Goal: Information Seeking & Learning: Learn about a topic

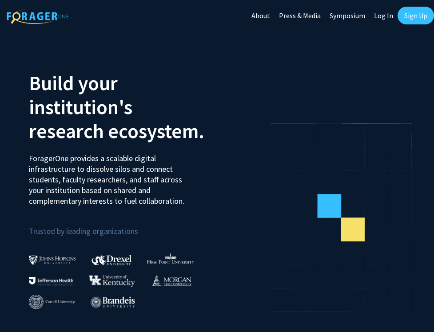
click at [382, 13] on link "Log In" at bounding box center [383, 15] width 28 height 31
select select
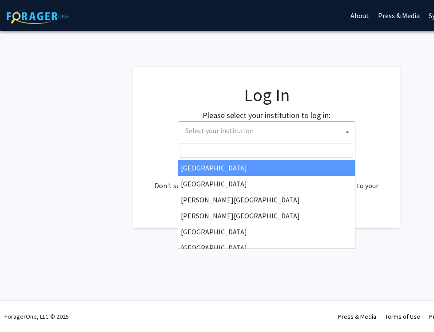
click at [248, 135] on span "Select your institution" at bounding box center [268, 131] width 173 height 18
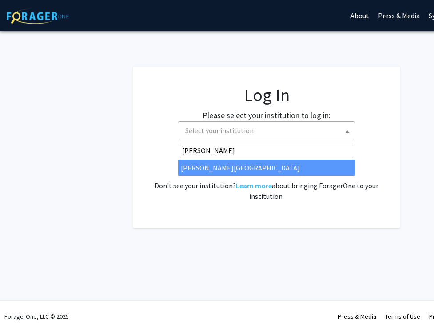
type input "[PERSON_NAME]"
select select "24"
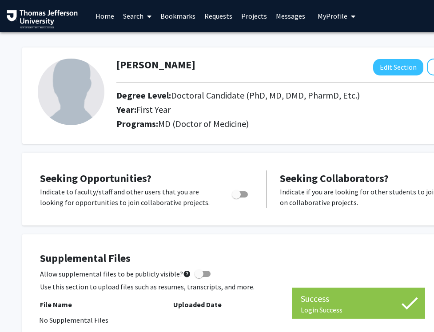
click at [106, 18] on link "Home" at bounding box center [105, 15] width 28 height 31
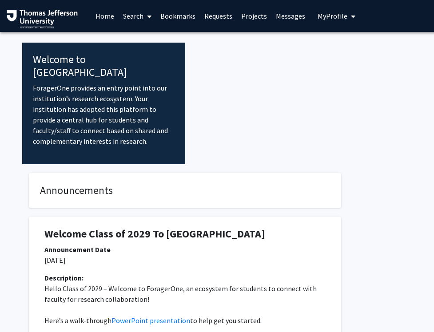
click at [141, 19] on link "Search" at bounding box center [137, 15] width 37 height 31
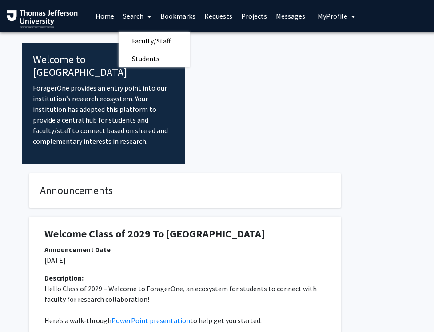
click at [256, 13] on link "Projects" at bounding box center [254, 15] width 35 height 31
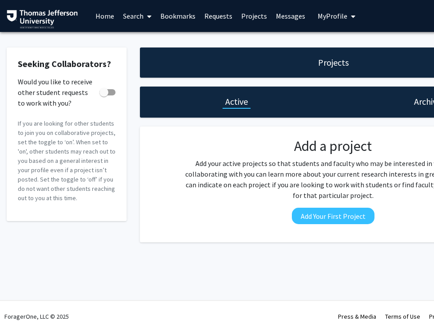
click at [218, 20] on link "Requests" at bounding box center [218, 15] width 37 height 31
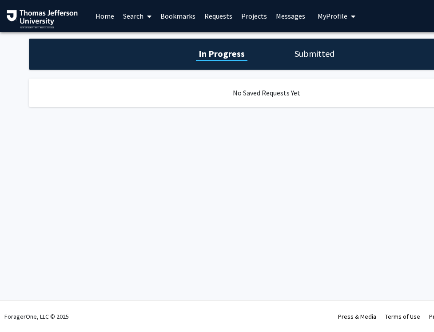
click at [142, 21] on link "Search" at bounding box center [137, 15] width 37 height 31
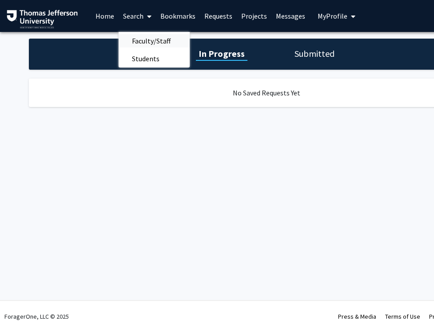
click at [145, 42] on span "Faculty/Staff" at bounding box center [151, 41] width 65 height 18
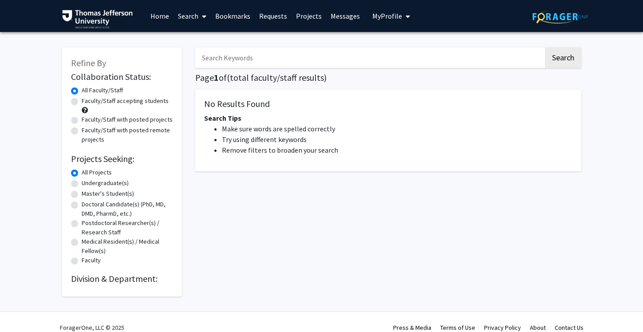
scroll to position [11, 0]
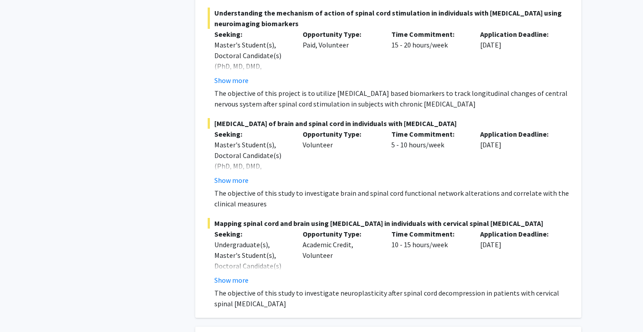
scroll to position [2500, 0]
click at [236, 174] on button "Show more" at bounding box center [231, 179] width 34 height 11
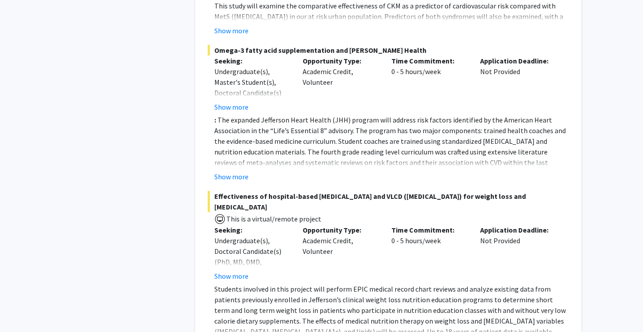
scroll to position [3659, 0]
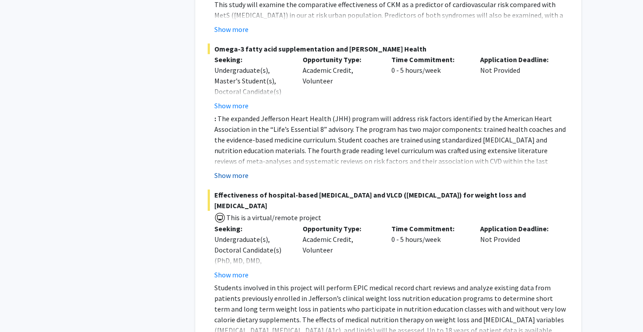
click at [239, 170] on button "Show more" at bounding box center [231, 175] width 34 height 11
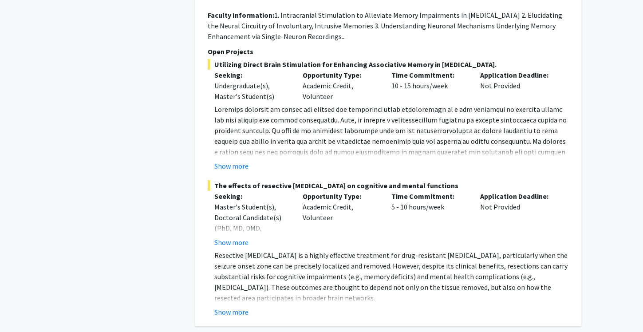
scroll to position [6311, 0]
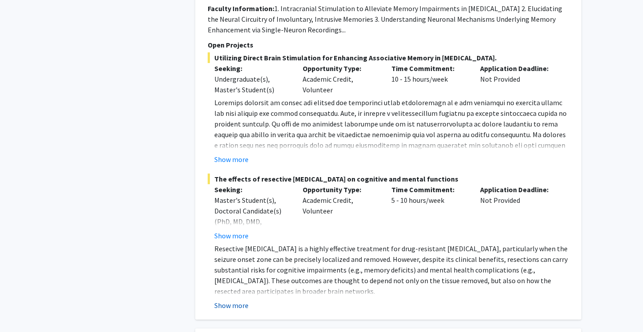
click at [228, 300] on button "Show more" at bounding box center [231, 305] width 34 height 11
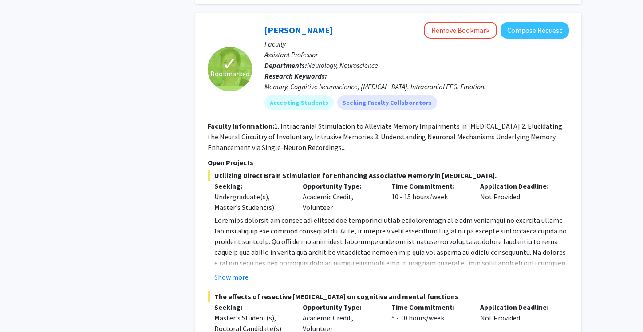
scroll to position [6154, 0]
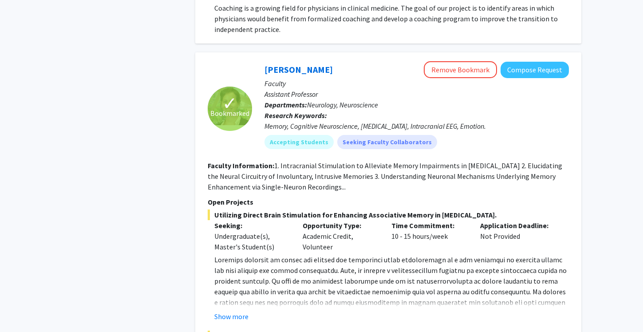
click at [445, 99] on p "Departments: Neurology, Neuroscience" at bounding box center [417, 104] width 305 height 11
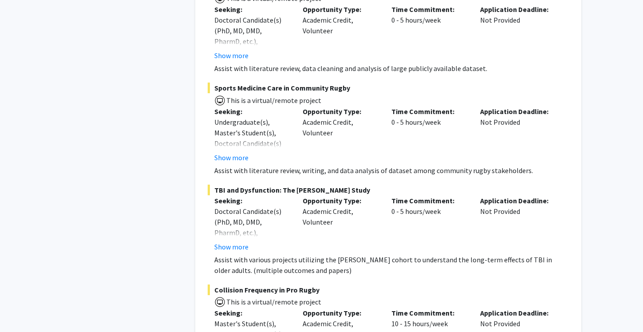
scroll to position [7000, 0]
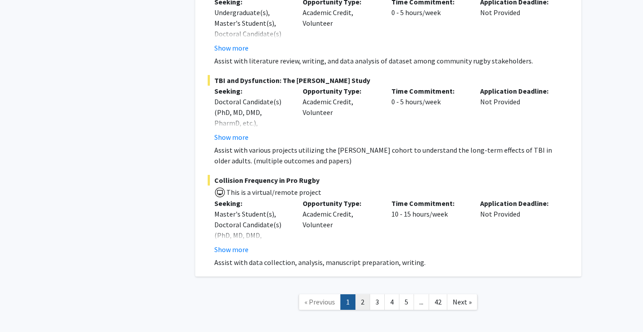
click at [364, 294] on link "2" at bounding box center [362, 302] width 15 height 16
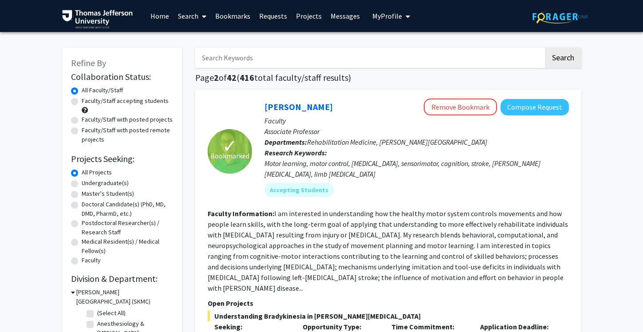
click at [396, 13] on span "My Profile" at bounding box center [387, 16] width 30 height 9
click at [239, 19] on link "Bookmarks" at bounding box center [233, 15] width 44 height 31
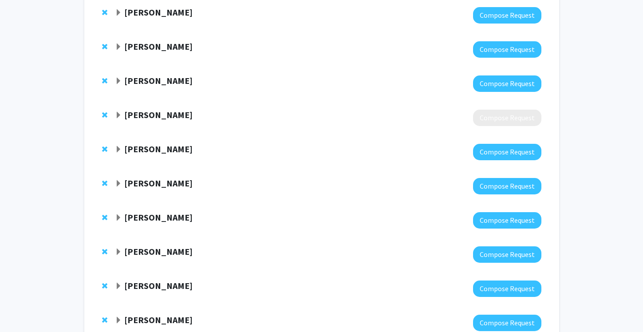
scroll to position [169, 0]
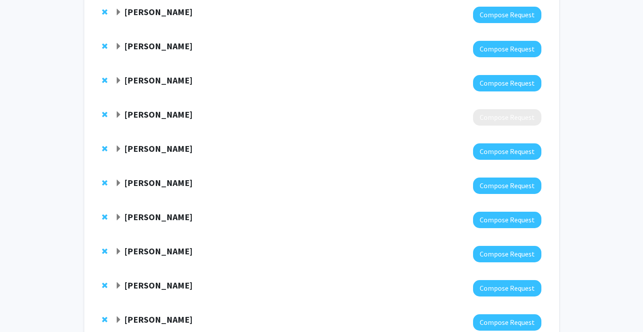
click at [140, 183] on strong "Aaron Wong" at bounding box center [158, 182] width 68 height 11
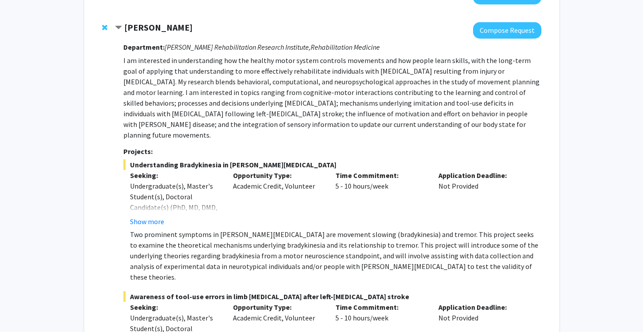
scroll to position [324, 0]
click at [123, 27] on div "Aaron Wong" at bounding box center [211, 27] width 192 height 11
click at [116, 25] on span "Contract Aaron Wong Bookmark" at bounding box center [118, 27] width 7 height 7
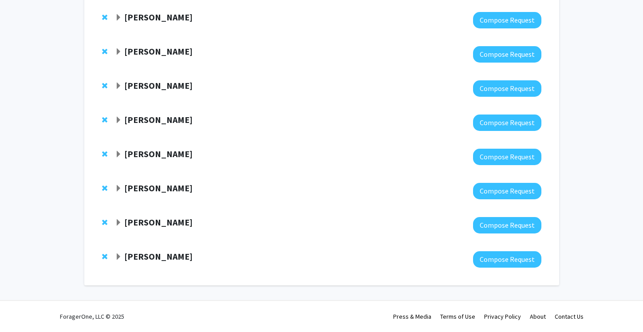
click at [136, 126] on div at bounding box center [328, 123] width 426 height 16
click at [121, 123] on span "Expand Noa Herz Bookmark" at bounding box center [118, 120] width 7 height 7
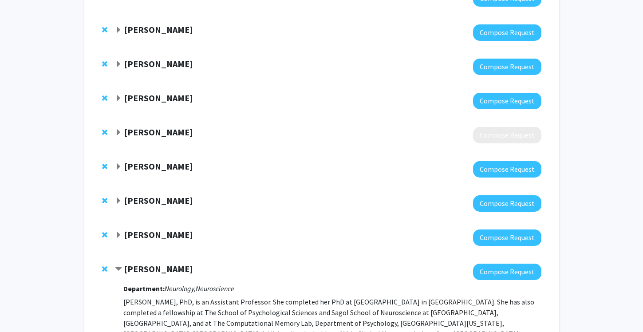
scroll to position [66, 0]
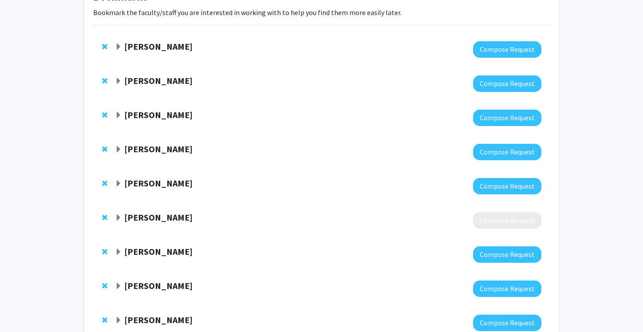
click at [122, 184] on span "Expand Katie Hunzinger Bookmark" at bounding box center [118, 183] width 7 height 7
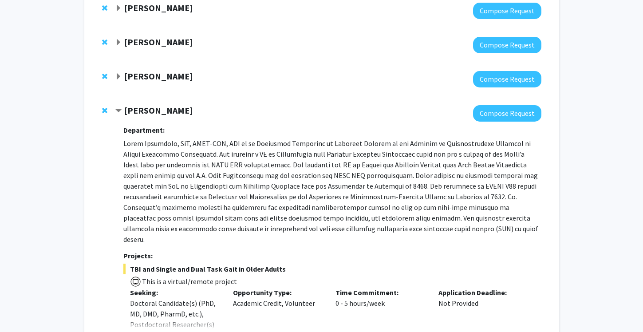
scroll to position [135, 0]
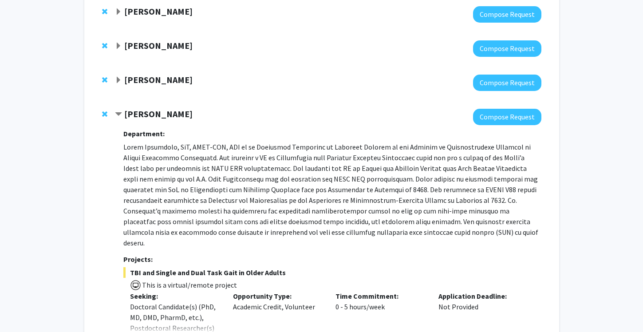
click at [122, 111] on span "Contract Katie Hunzinger Bookmark" at bounding box center [118, 114] width 7 height 7
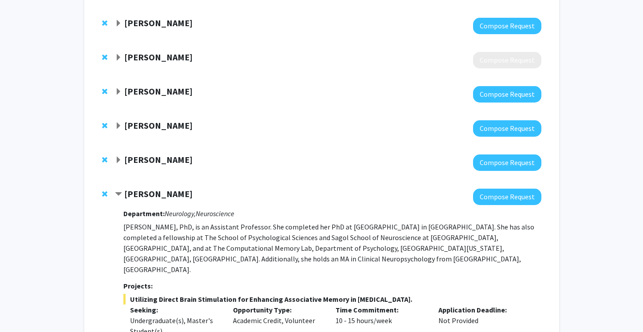
scroll to position [233, 0]
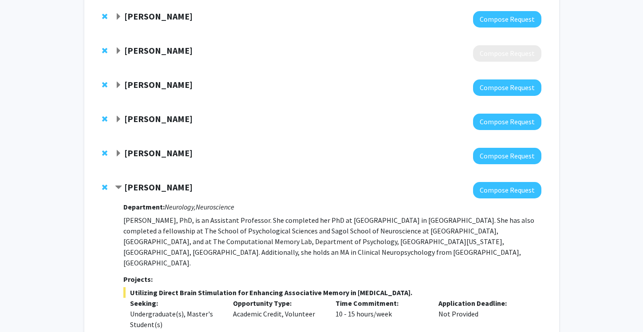
click at [115, 187] on span "Contract Noa Herz Bookmark" at bounding box center [118, 187] width 7 height 7
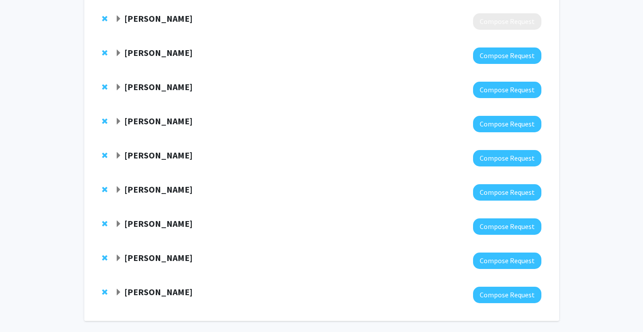
scroll to position [265, 0]
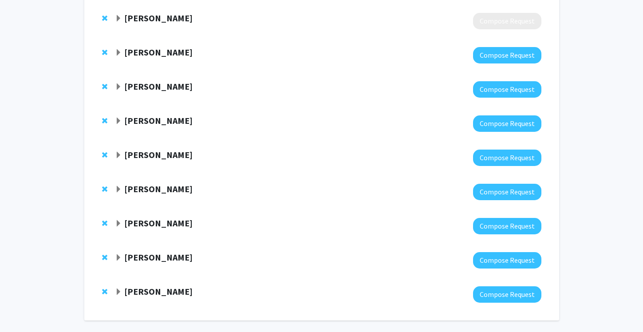
click at [117, 226] on span "Expand Joseph Piatt Bookmark" at bounding box center [118, 223] width 7 height 7
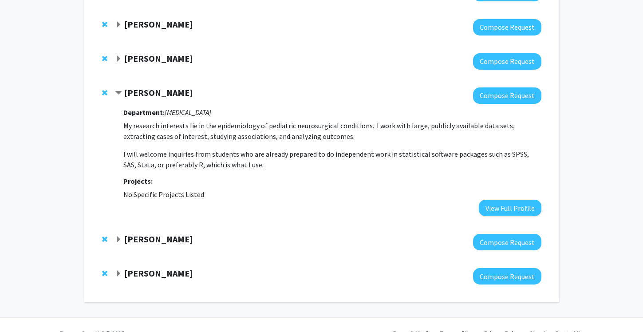
scroll to position [395, 0]
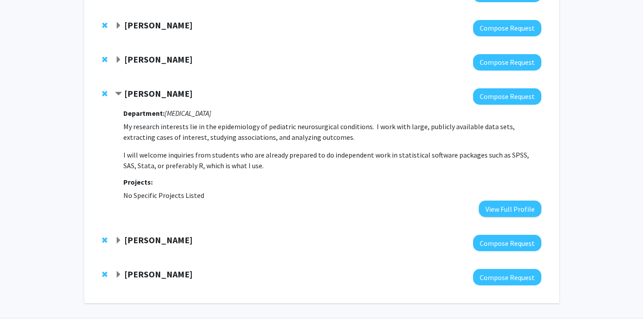
click at [116, 91] on span "Contract Joseph Piatt Bookmark" at bounding box center [118, 94] width 7 height 7
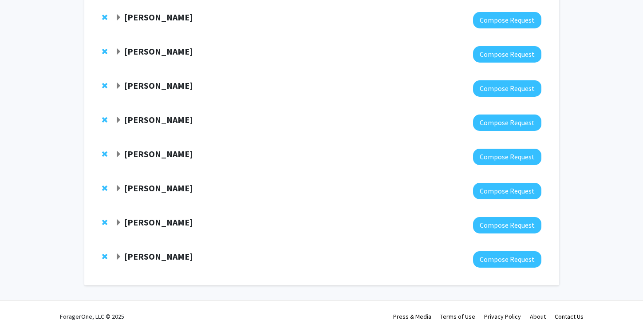
scroll to position [300, 0]
click at [124, 154] on strong "Jayakrishnan Nair" at bounding box center [158, 153] width 68 height 11
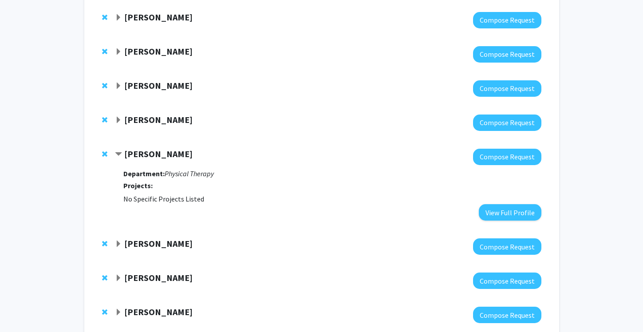
click at [116, 151] on span "Contract Jayakrishnan Nair Bookmark" at bounding box center [118, 154] width 7 height 7
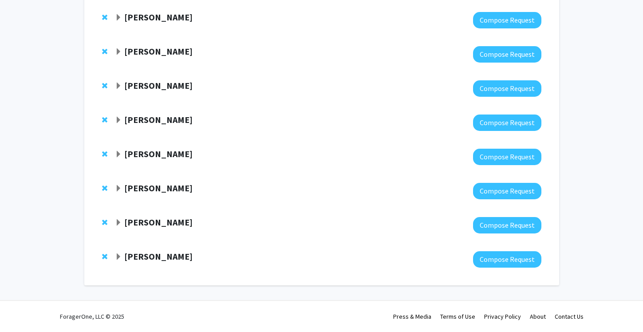
click at [124, 222] on strong "Matthew Jenkins" at bounding box center [158, 222] width 68 height 11
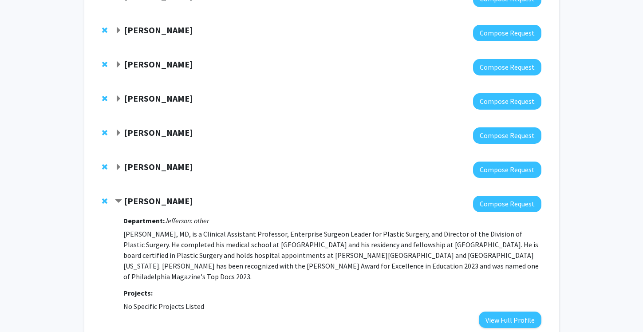
scroll to position [322, 0]
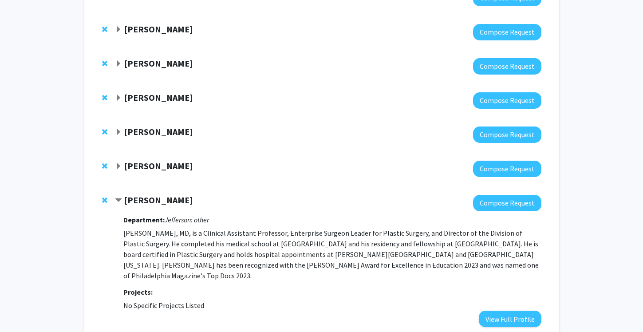
click at [123, 202] on div "Matthew Jenkins" at bounding box center [211, 200] width 192 height 11
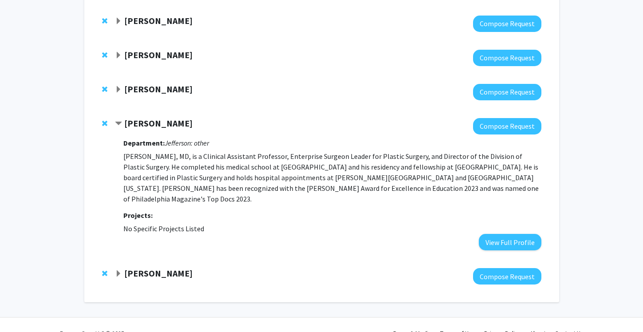
scroll to position [409, 0]
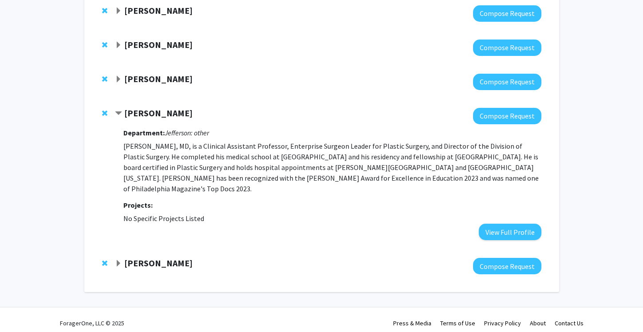
click at [117, 111] on span "Contract Matthew Jenkins Bookmark" at bounding box center [118, 113] width 7 height 7
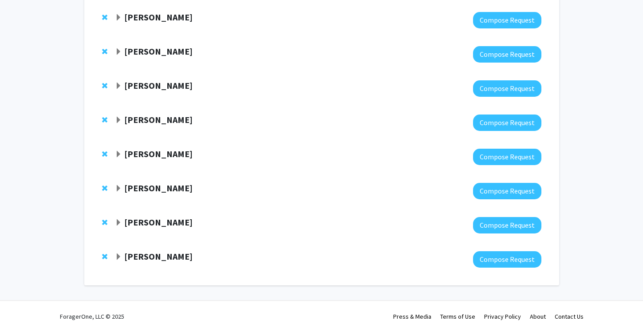
click at [117, 258] on span "Expand Robert Barraco Bookmark" at bounding box center [118, 256] width 7 height 7
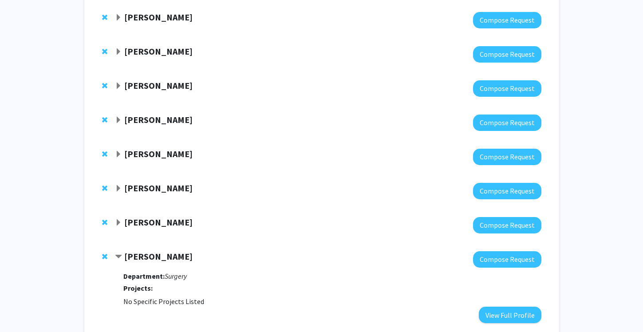
scroll to position [356, 0]
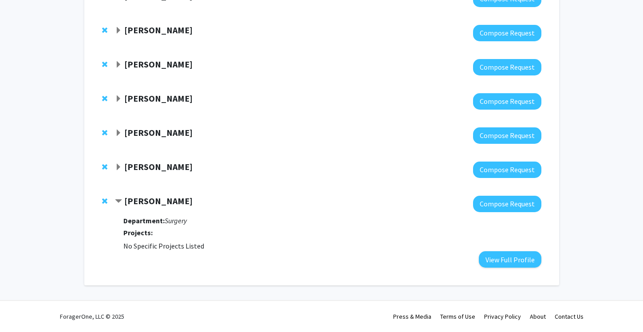
click at [119, 199] on span "Contract Robert Barraco Bookmark" at bounding box center [118, 201] width 7 height 7
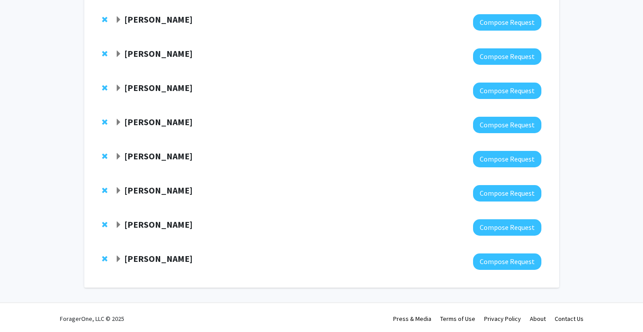
scroll to position [267, 0]
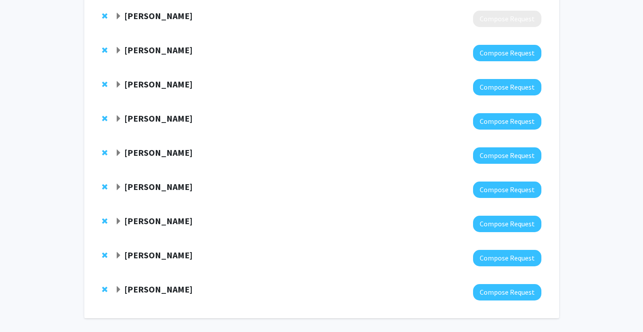
click at [154, 126] on div at bounding box center [328, 121] width 426 height 16
click at [154, 118] on strong "Danielle Tholey" at bounding box center [158, 118] width 68 height 11
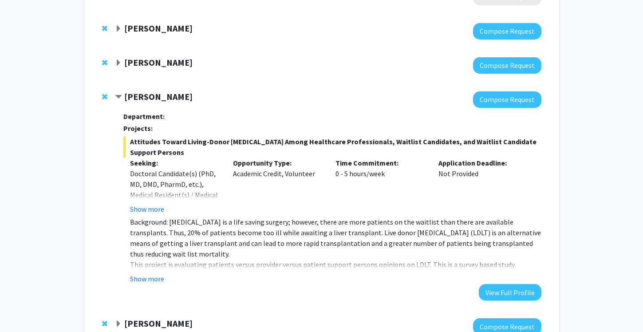
scroll to position [290, 0]
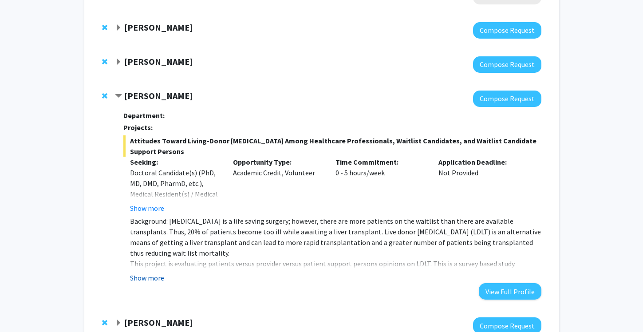
click at [138, 274] on button "Show more" at bounding box center [147, 278] width 34 height 11
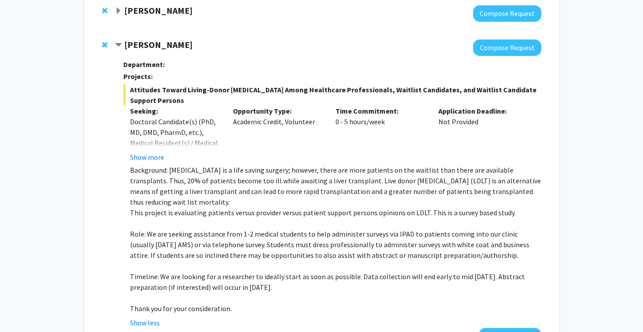
scroll to position [326, 0]
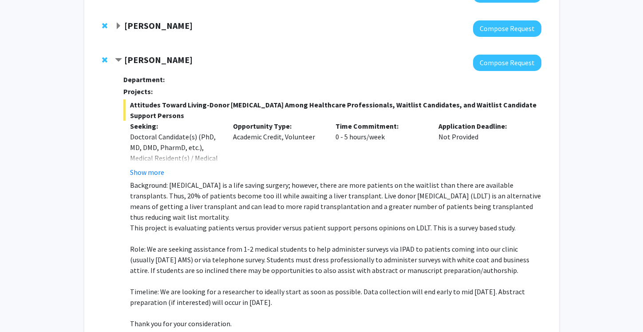
click at [138, 55] on strong "Danielle Tholey" at bounding box center [158, 59] width 68 height 11
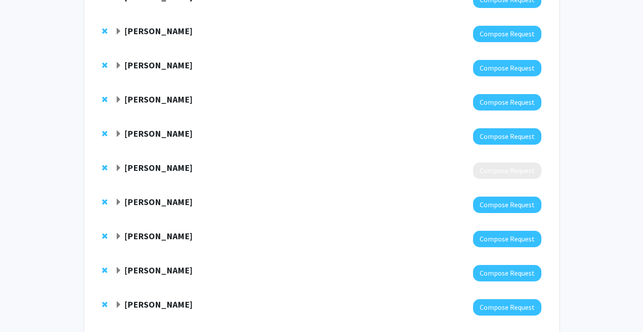
scroll to position [115, 0]
